Goal: Transaction & Acquisition: Purchase product/service

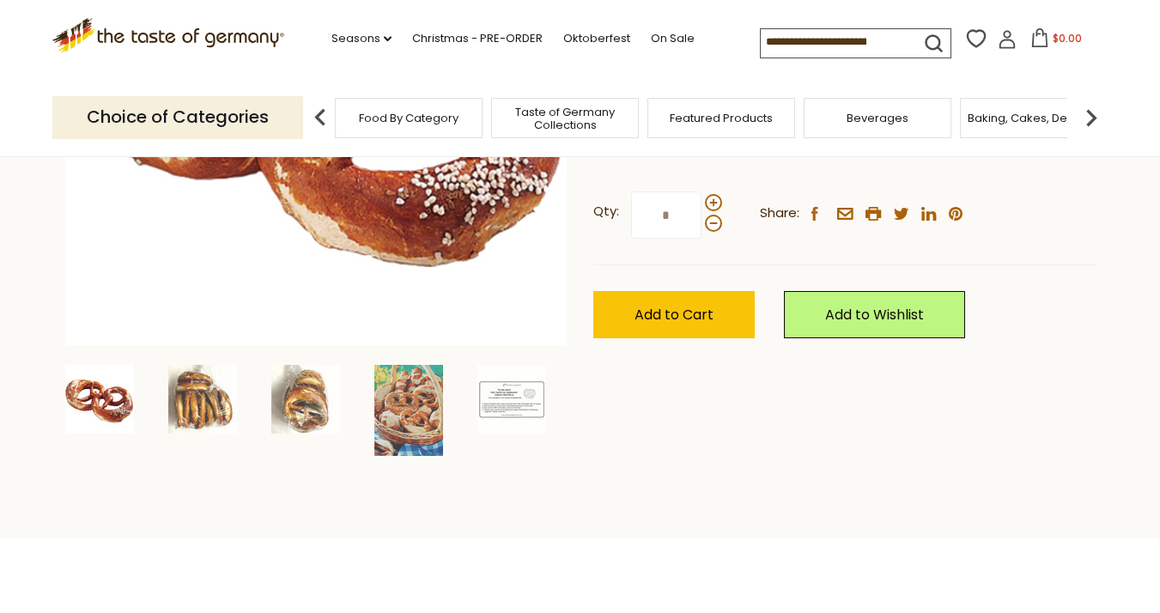
scroll to position [422, 0]
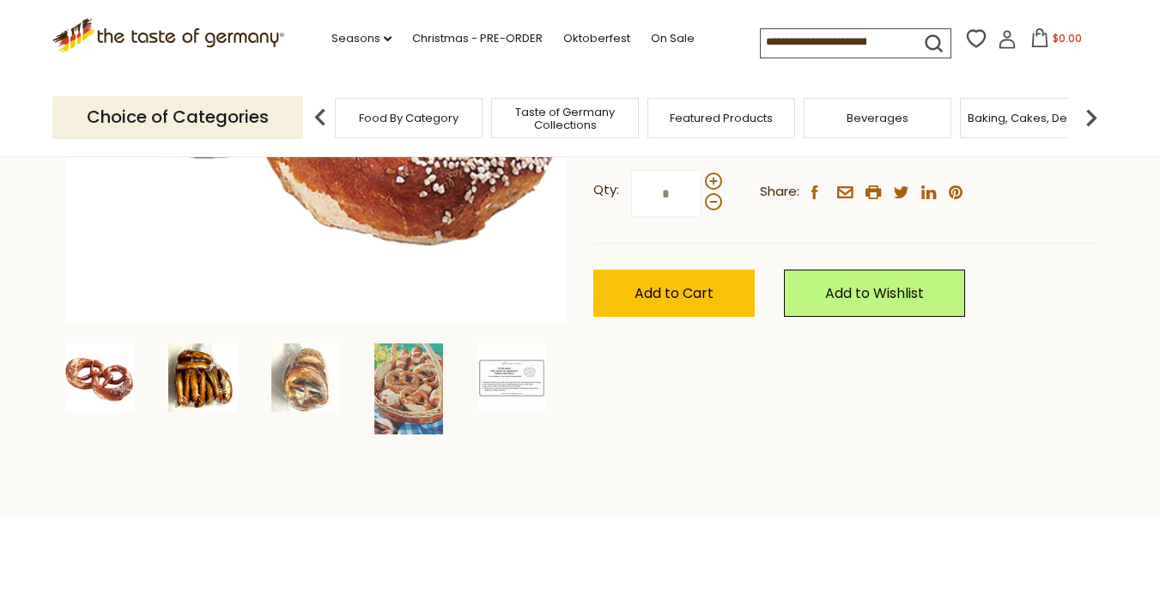
click at [181, 392] on img at bounding box center [202, 377] width 69 height 69
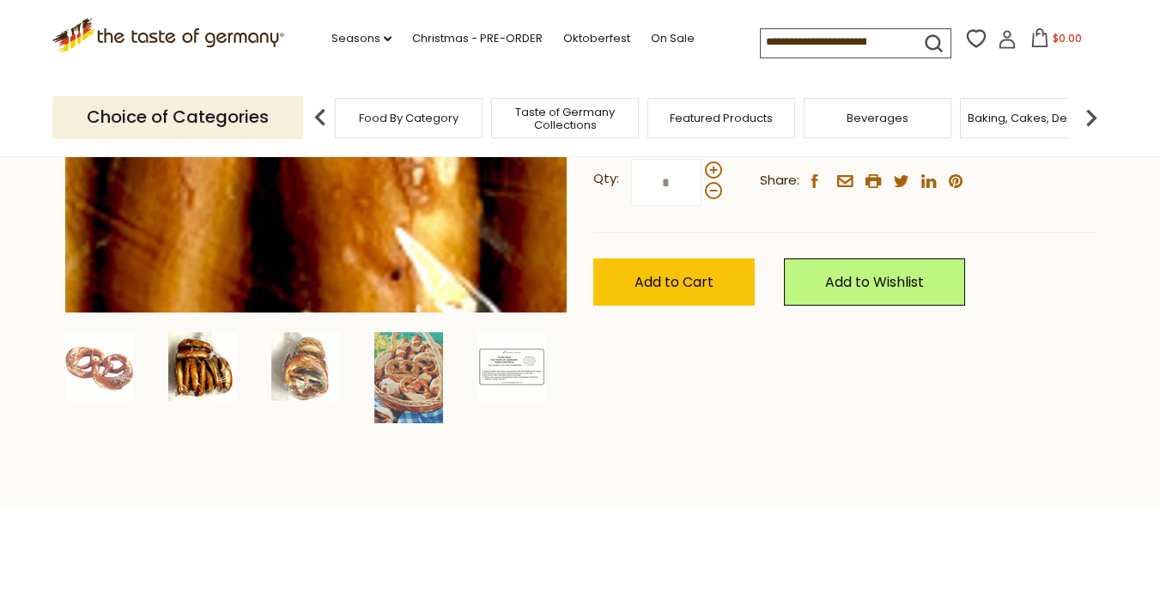
scroll to position [434, 0]
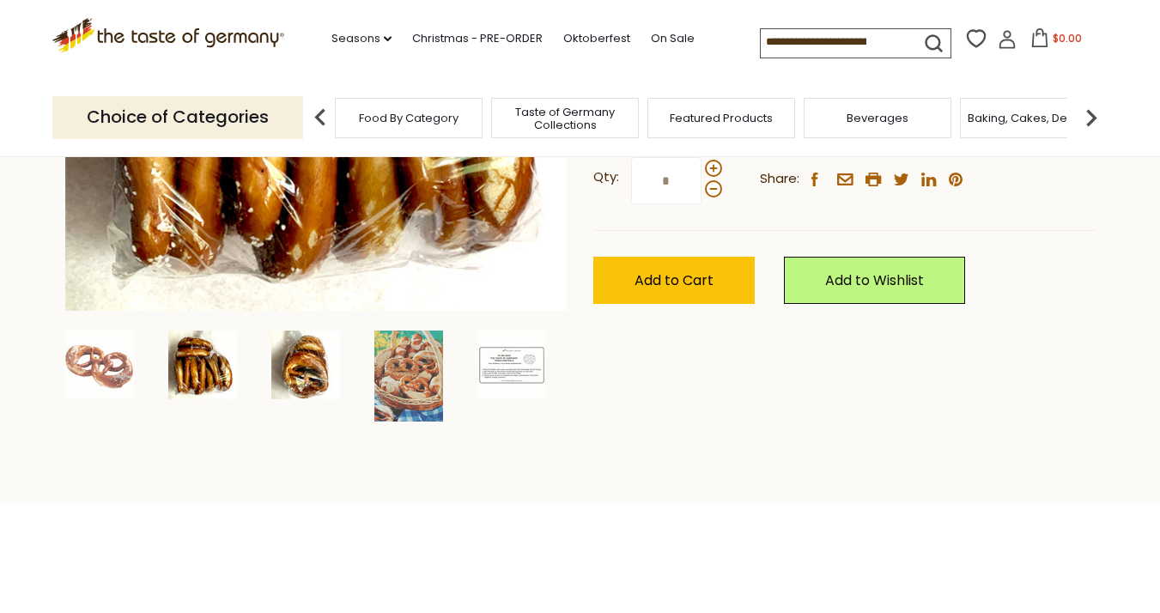
click at [285, 386] on img at bounding box center [305, 365] width 69 height 69
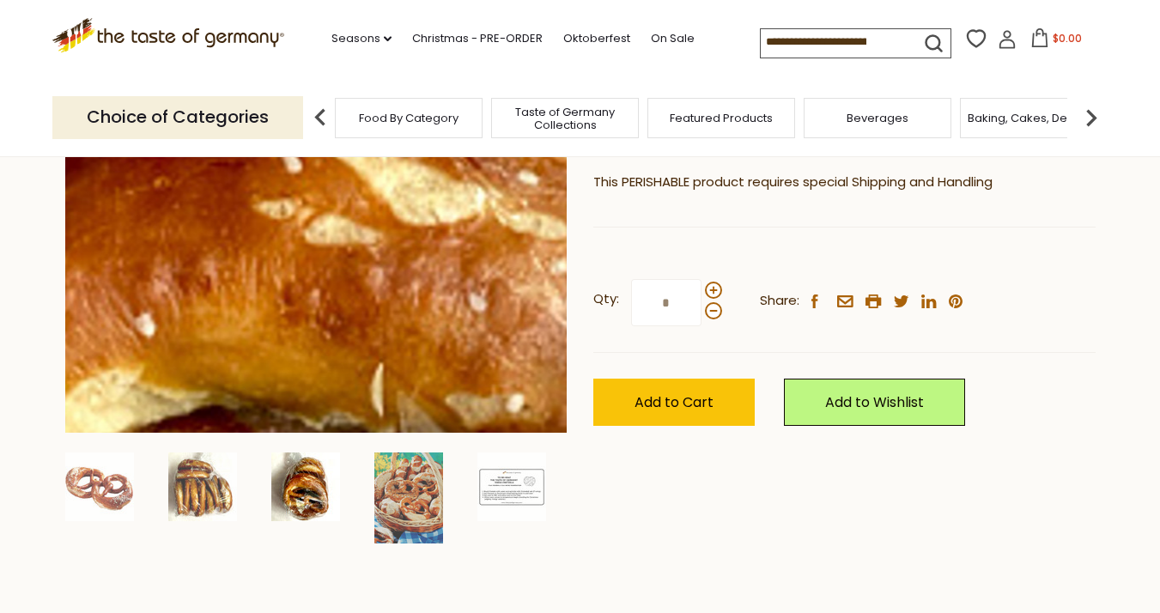
scroll to position [318, 0]
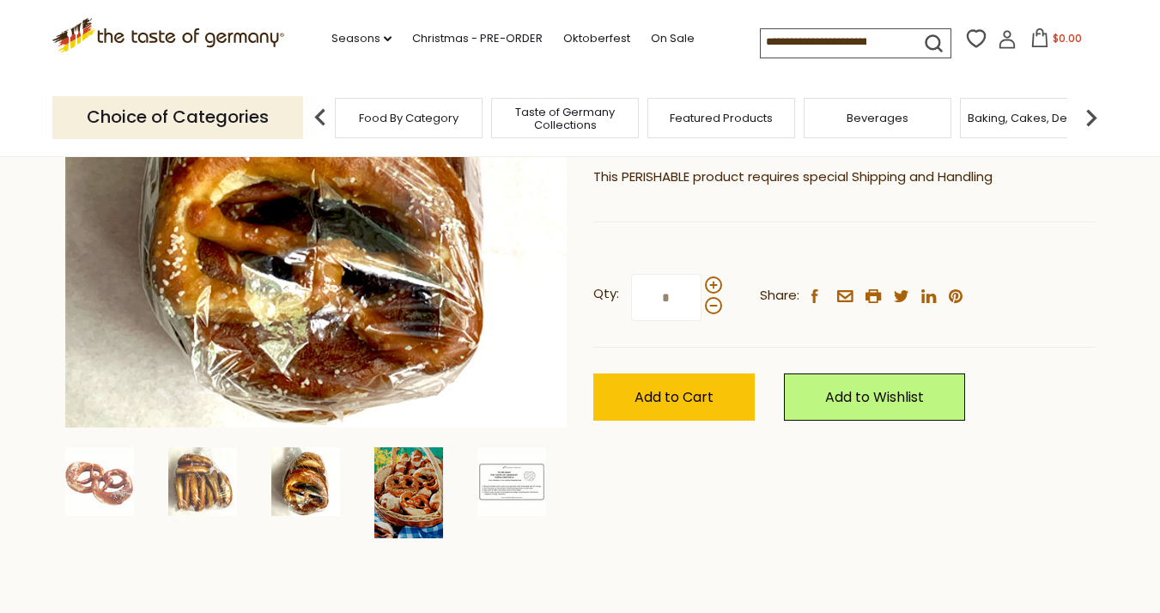
click at [380, 477] on img at bounding box center [408, 492] width 69 height 91
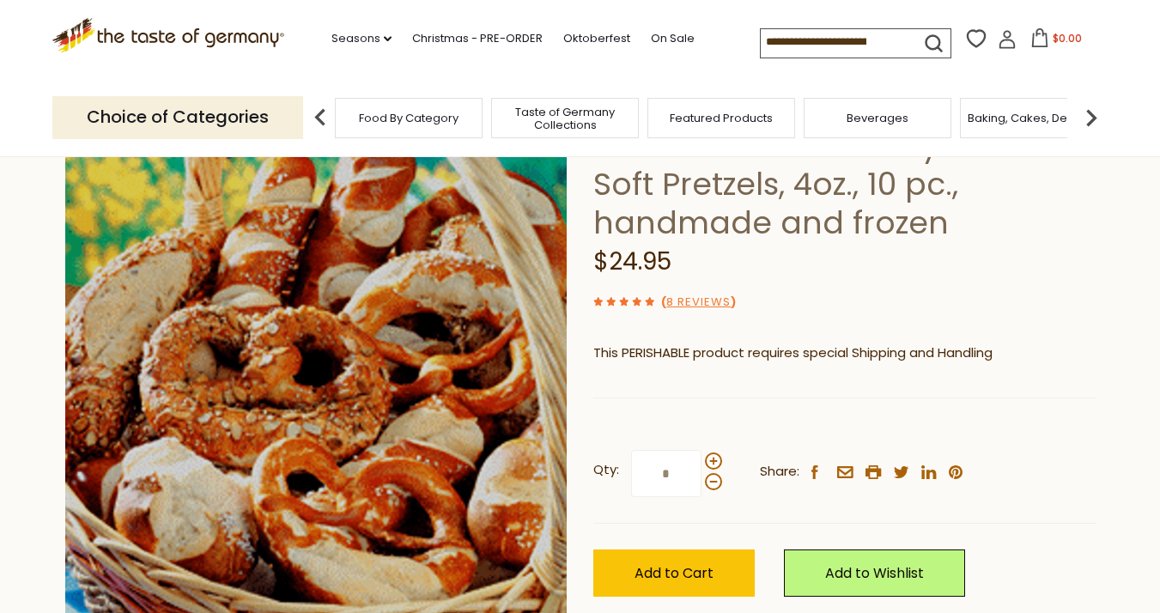
scroll to position [139, 0]
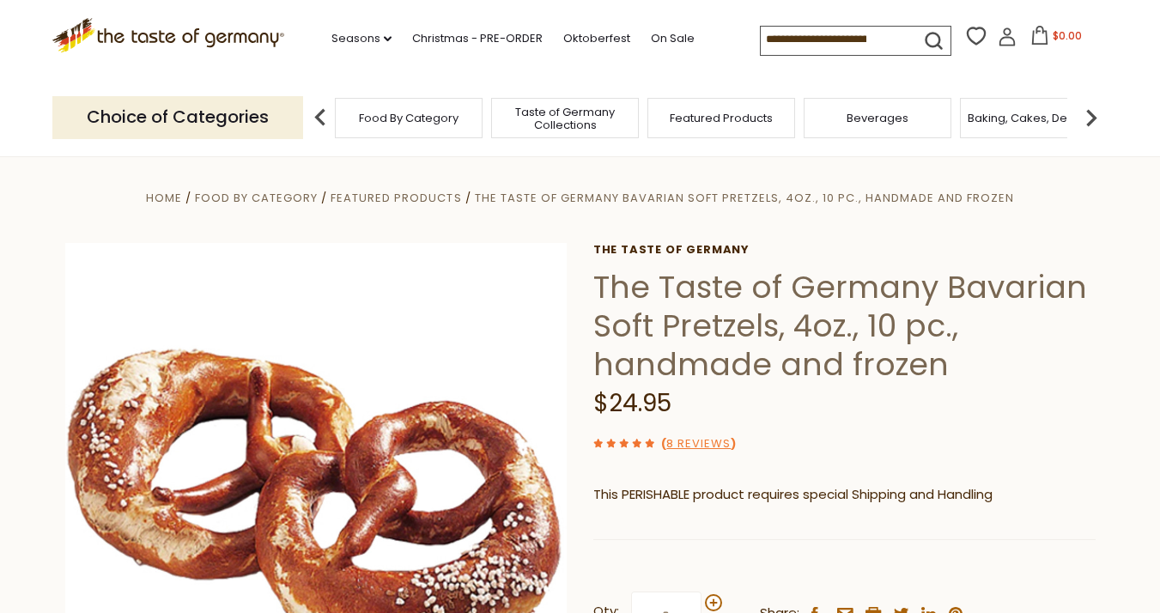
click at [527, 124] on span "Taste of Germany Collections" at bounding box center [564, 119] width 137 height 26
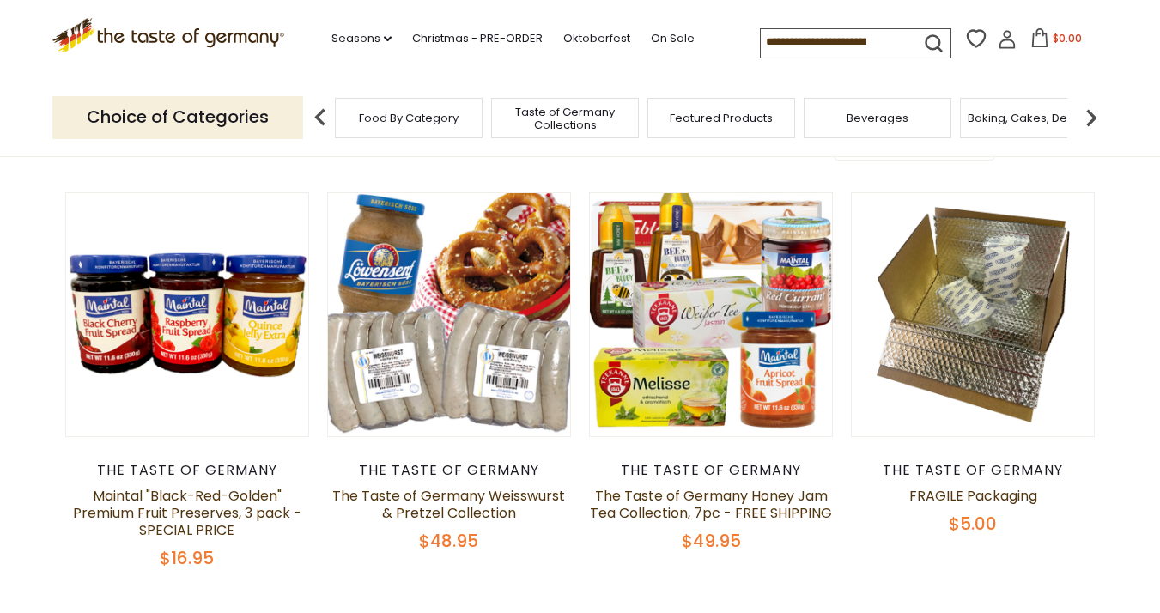
scroll to position [155, 0]
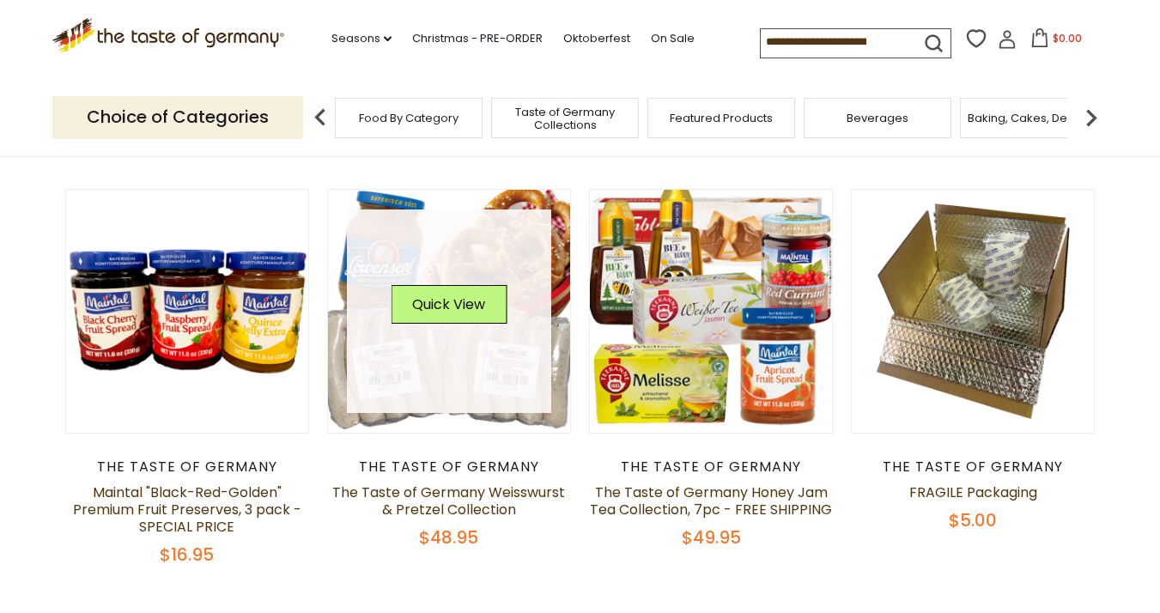
click at [395, 356] on link at bounding box center [449, 312] width 204 height 204
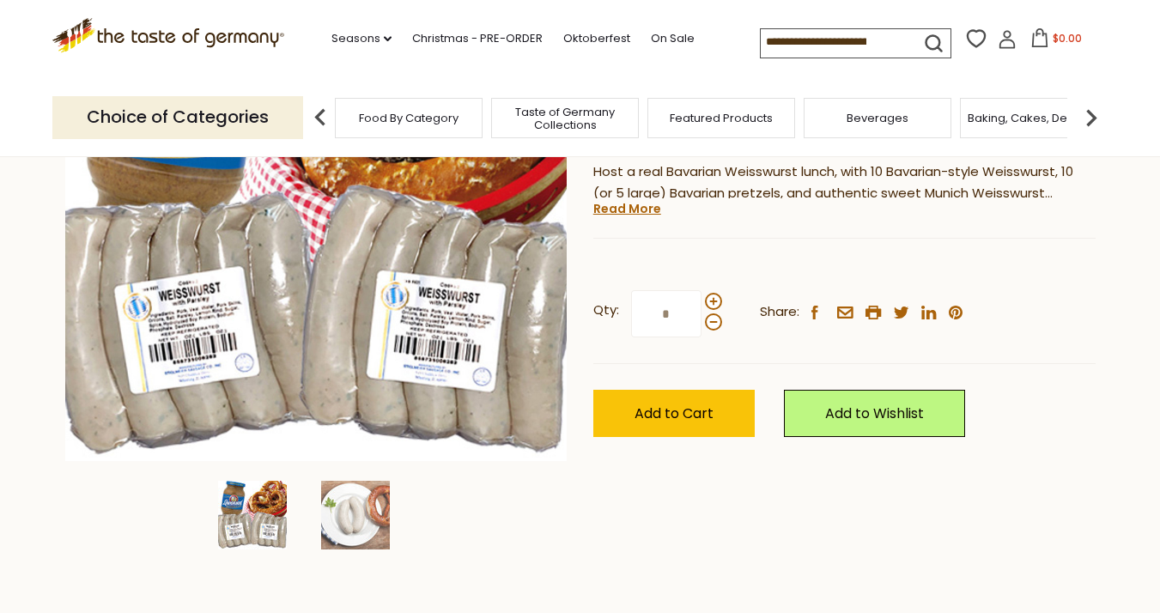
scroll to position [283, 0]
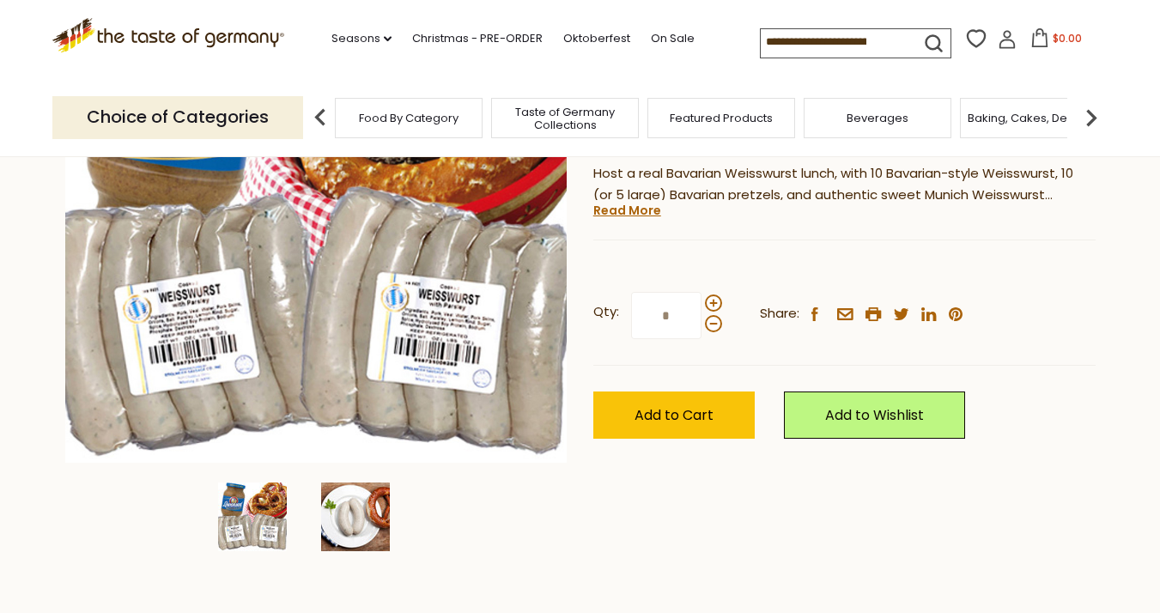
click at [368, 520] on img at bounding box center [355, 517] width 69 height 69
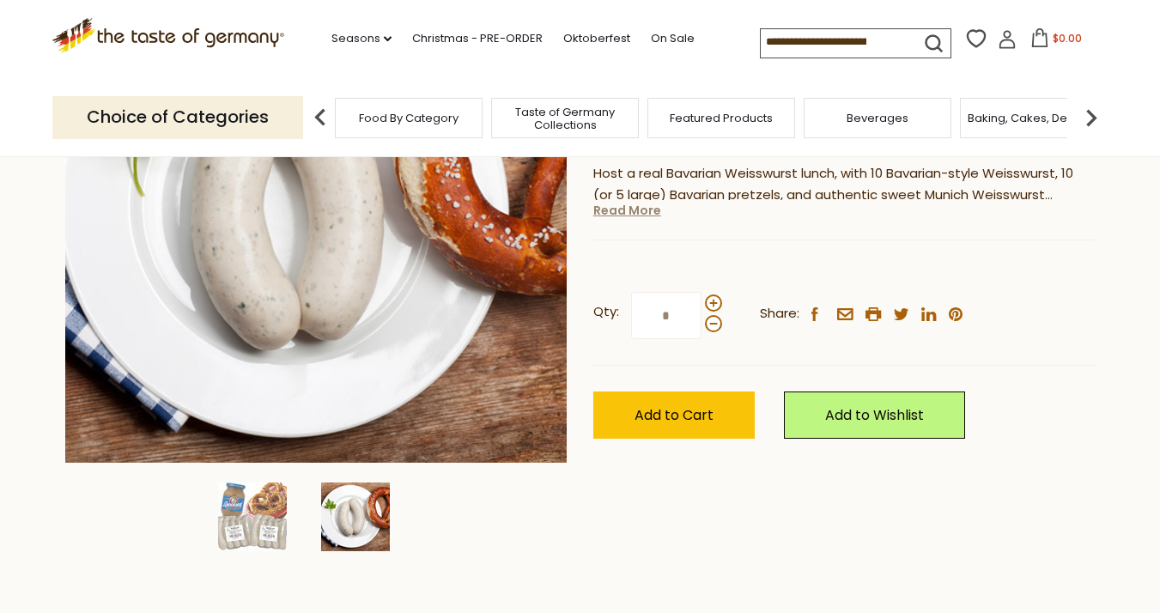
click at [612, 212] on link "Read More" at bounding box center [627, 210] width 68 height 17
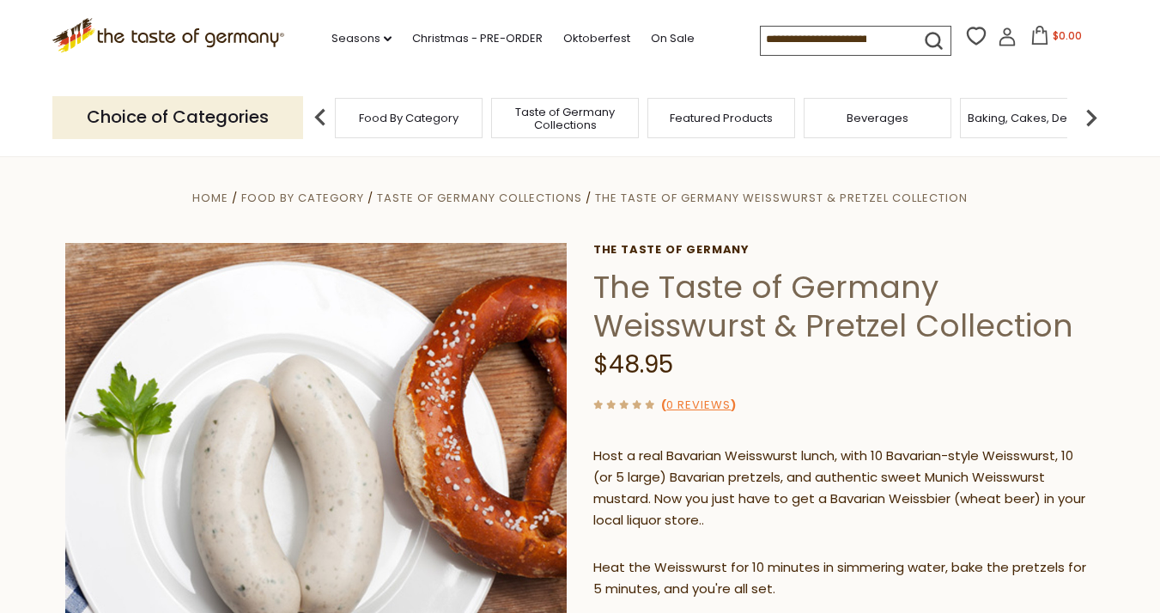
scroll to position [0, 0]
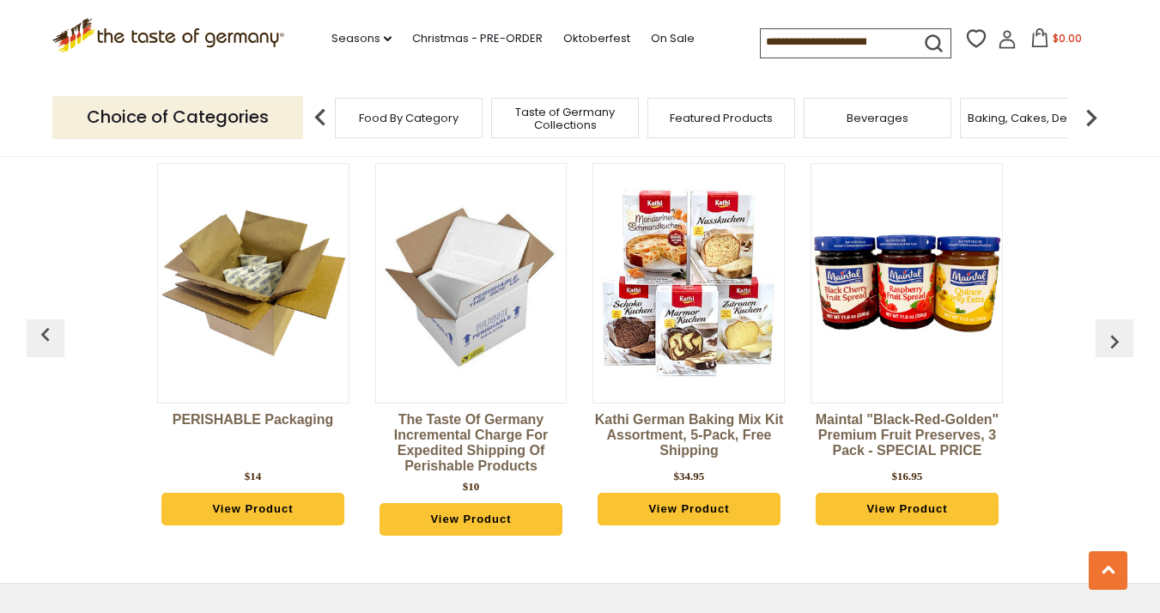
scroll to position [4159, 0]
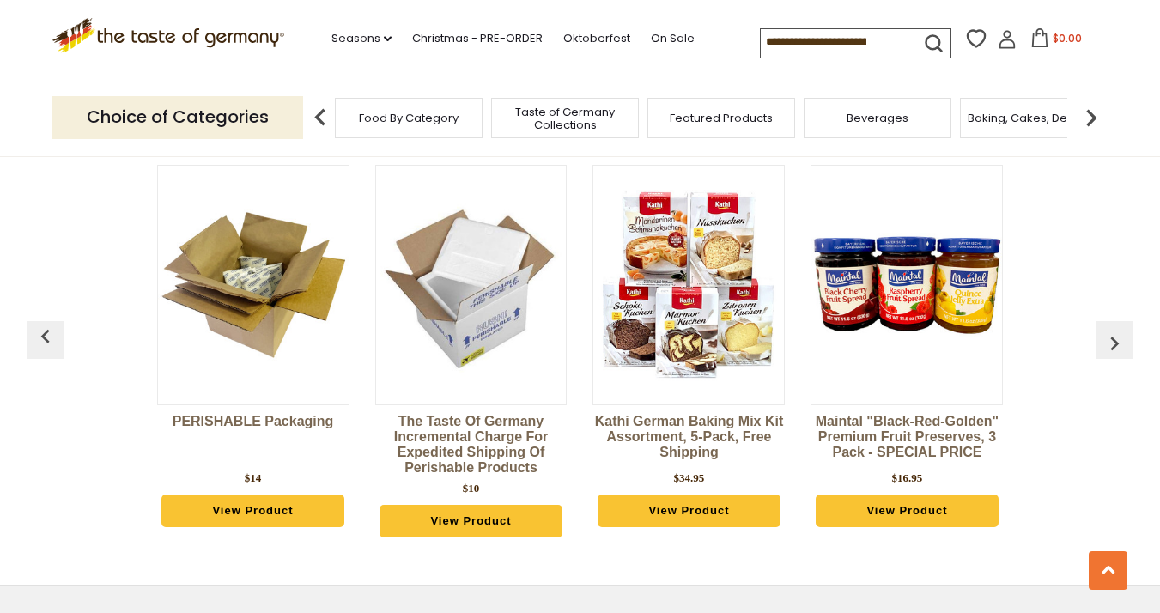
click at [696, 365] on div at bounding box center [688, 285] width 192 height 240
click at [708, 434] on link "Kathi German Baking Mix Kit Assortment, 5-pack, Free Shipping" at bounding box center [688, 440] width 192 height 52
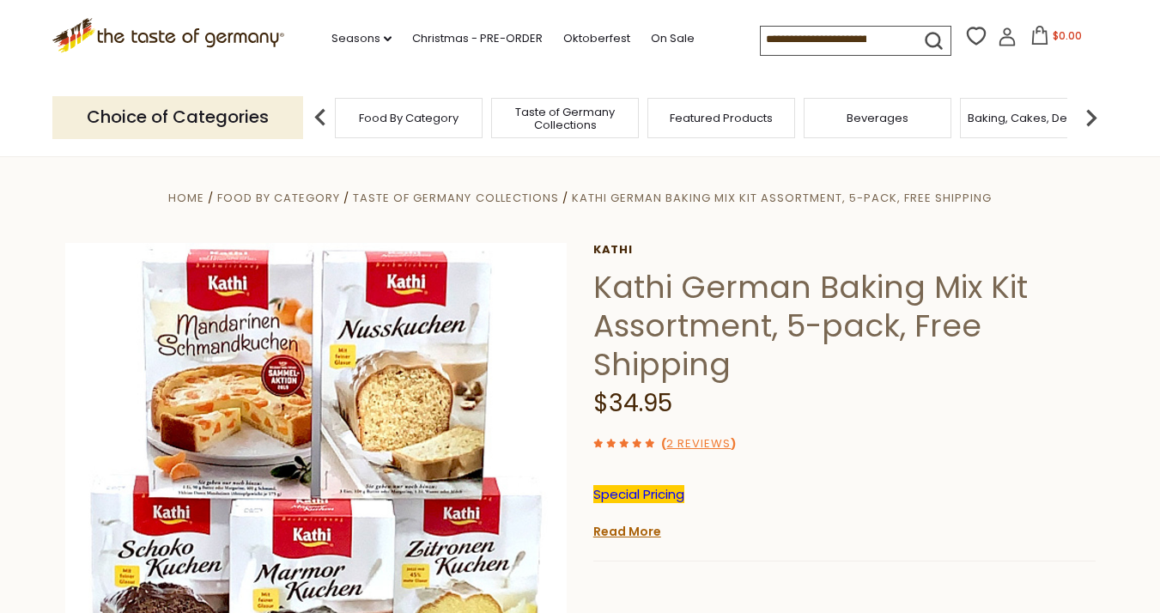
click at [1016, 121] on span "Baking, Cakes, Desserts" at bounding box center [1034, 118] width 133 height 13
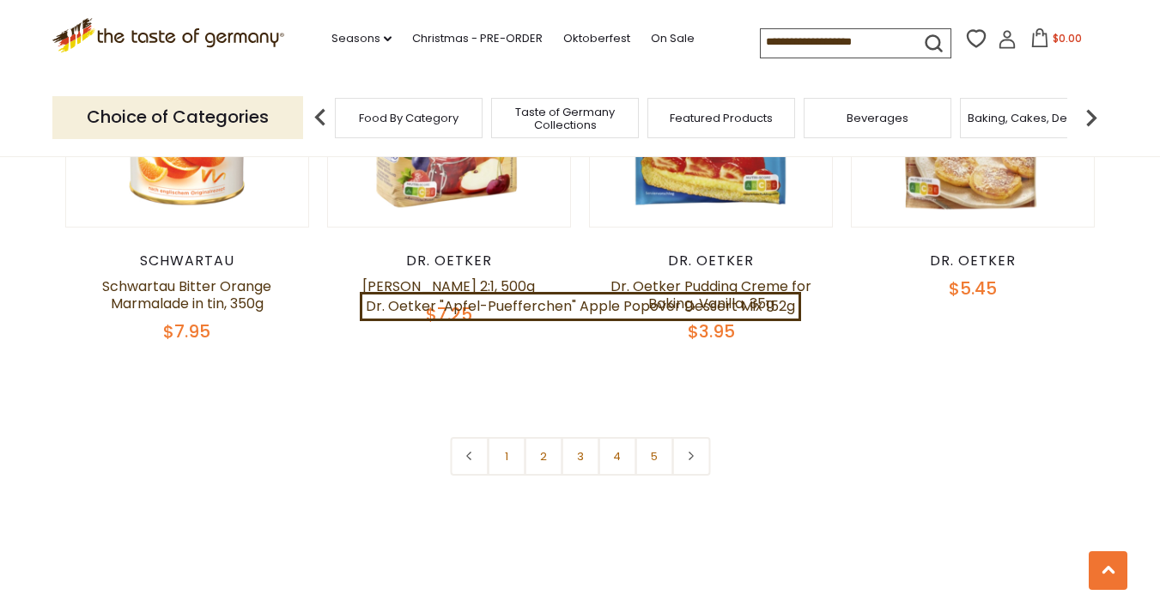
scroll to position [4024, 0]
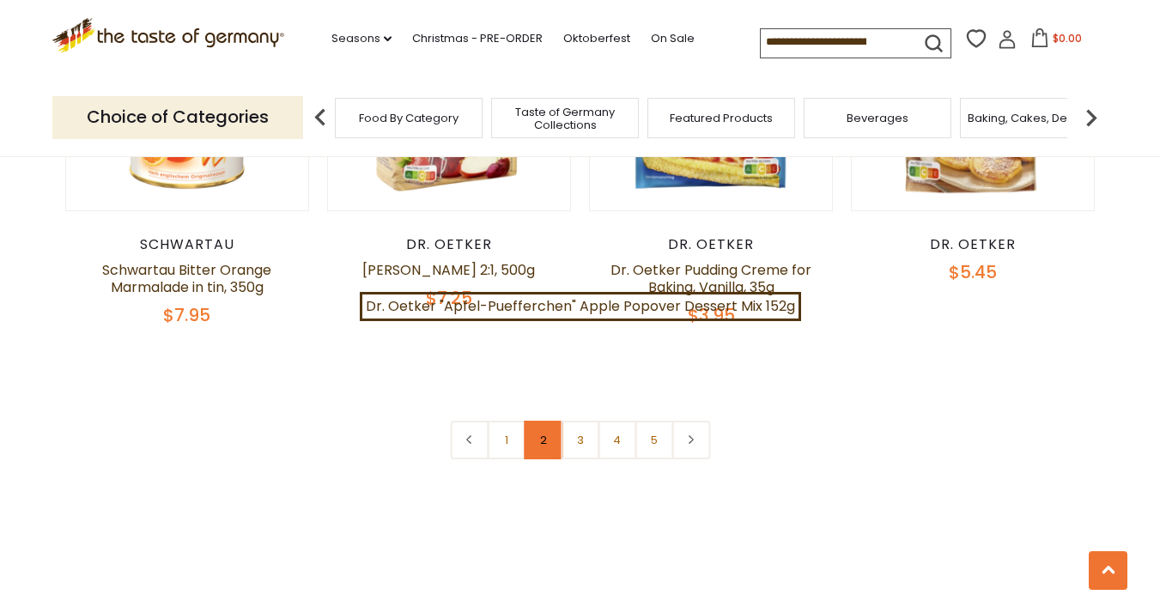
click at [552, 428] on link "2" at bounding box center [543, 440] width 39 height 39
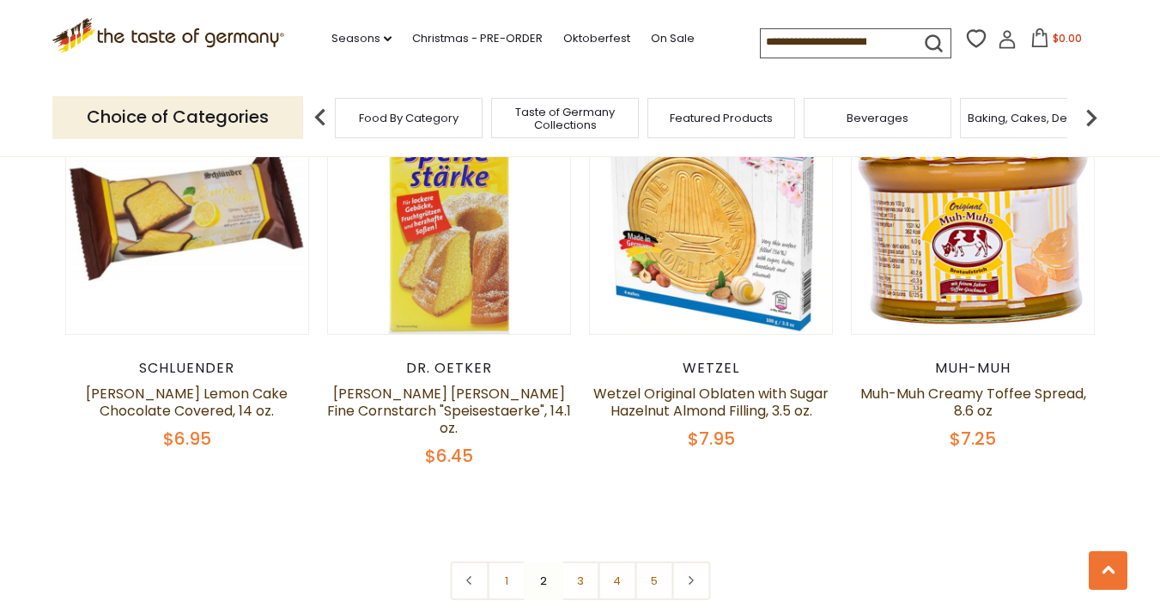
scroll to position [3940, 1]
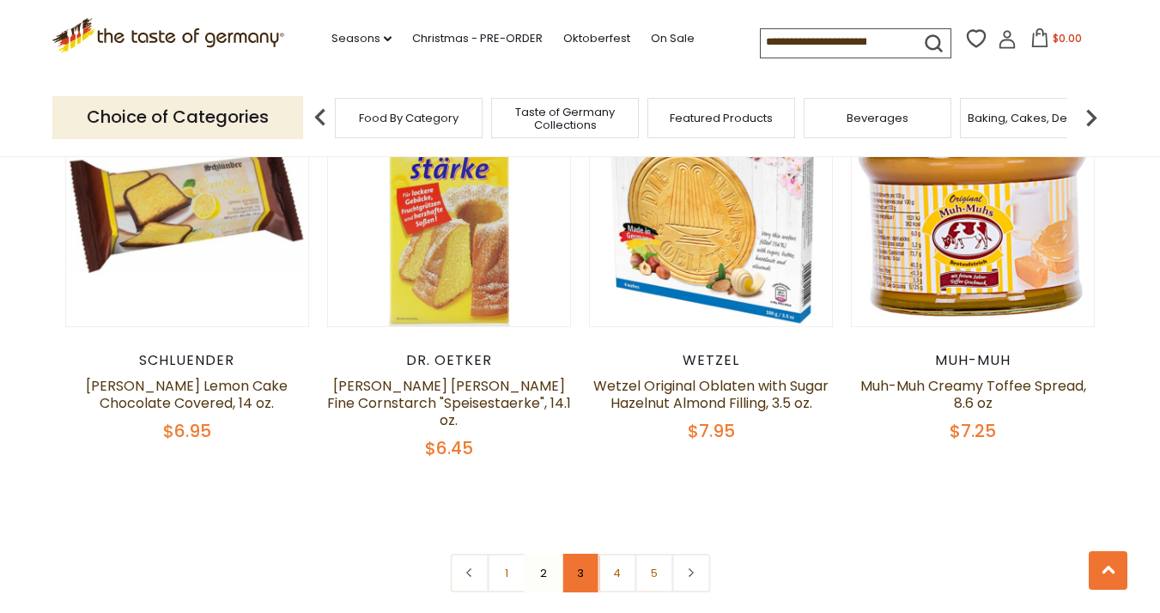
click at [577, 554] on link "3" at bounding box center [580, 573] width 39 height 39
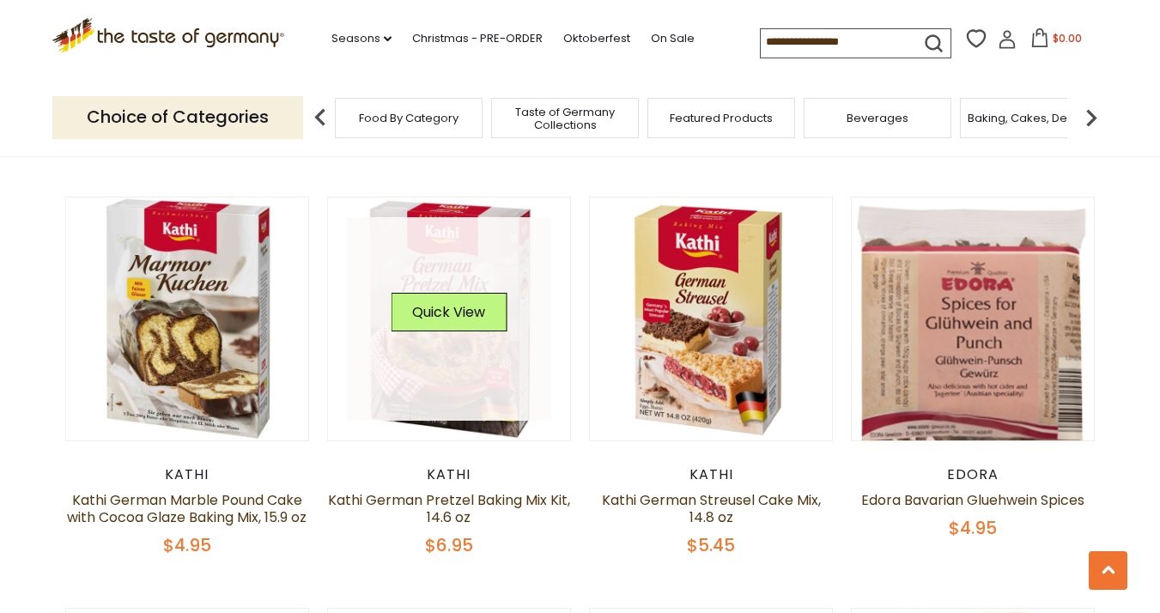
scroll to position [3394, 0]
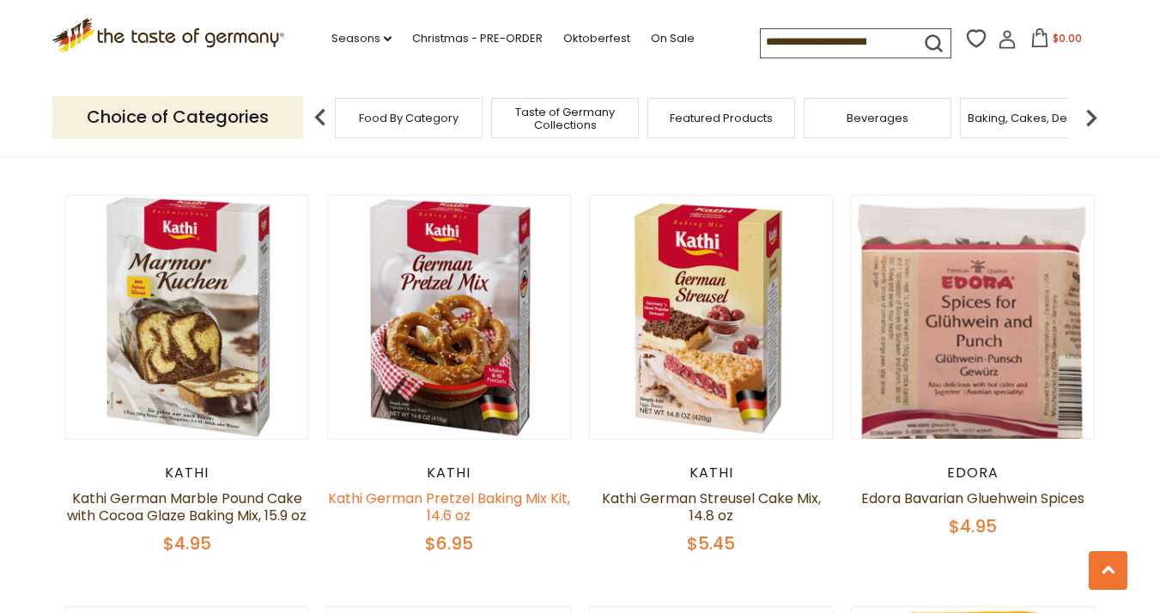
click at [491, 489] on link "Kathi German Pretzel Baking Mix Kit, 14.6 oz" at bounding box center [449, 507] width 242 height 37
